Goal: Information Seeking & Learning: Learn about a topic

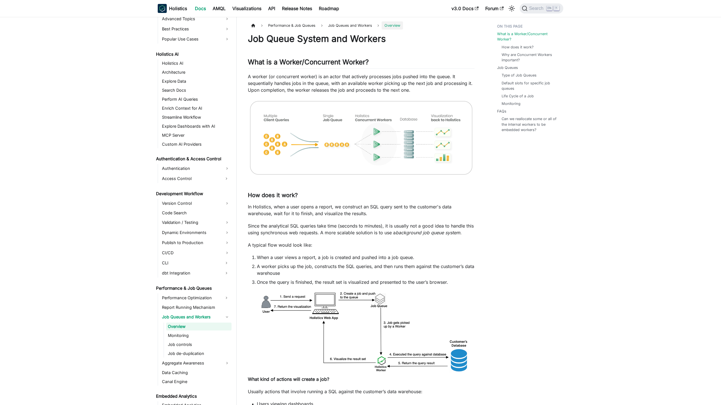
scroll to position [260, 0]
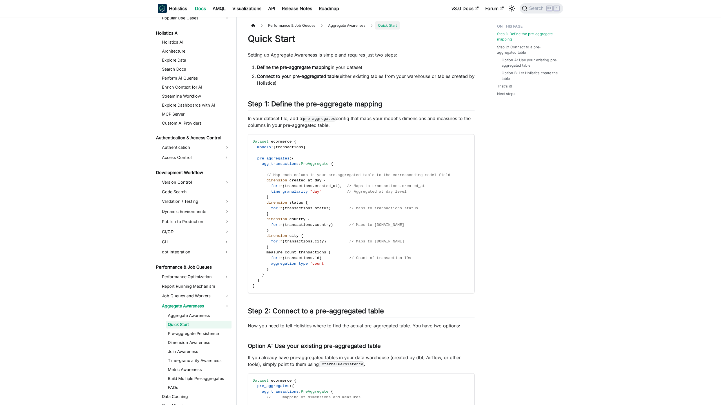
scroll to position [279, 0]
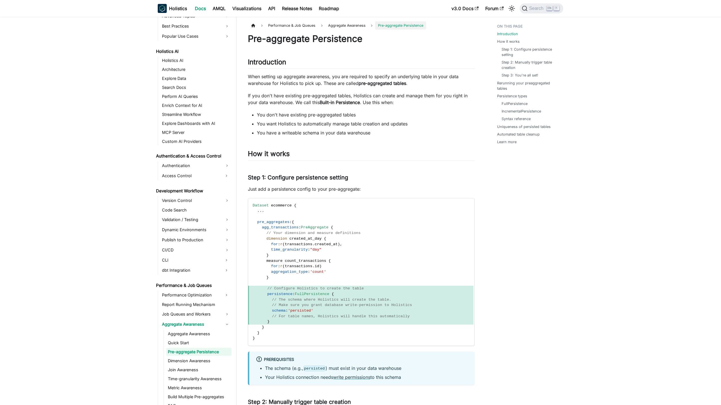
scroll to position [288, 0]
